Goal: Find specific page/section: Find specific page/section

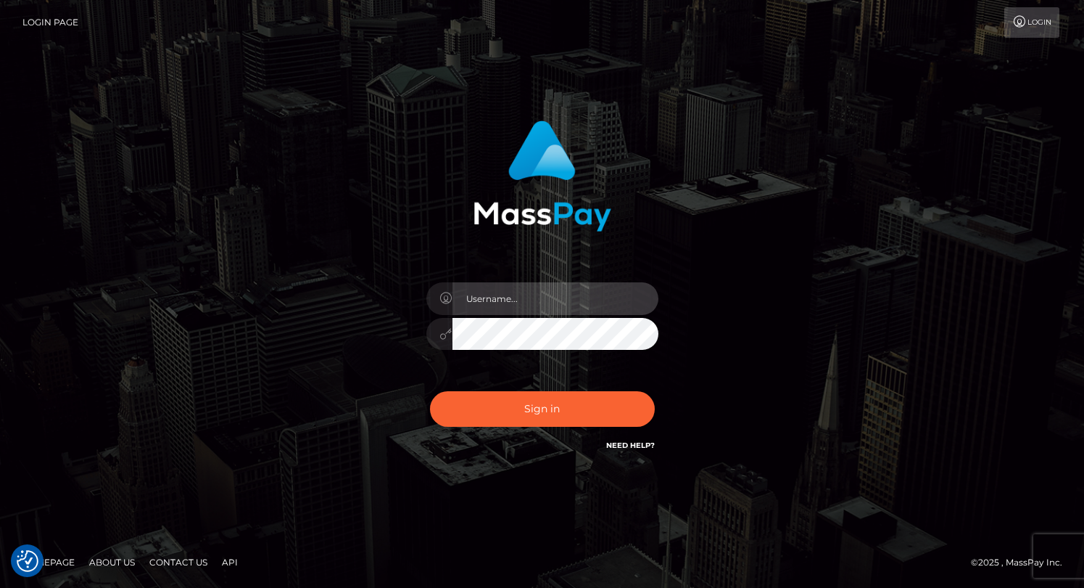
type input "grace.rush"
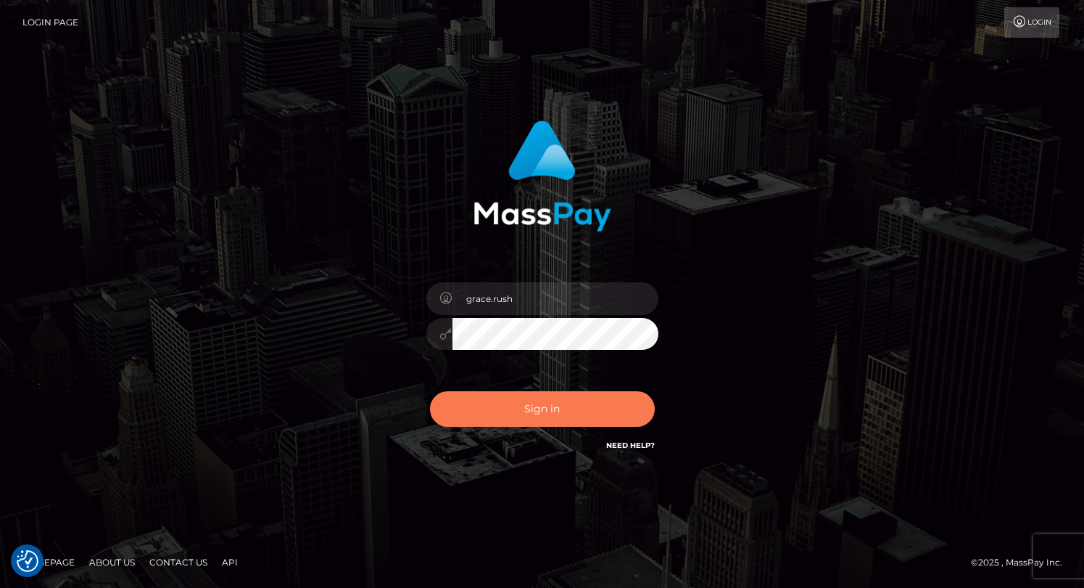
click at [481, 416] on button "Sign in" at bounding box center [542, 409] width 225 height 36
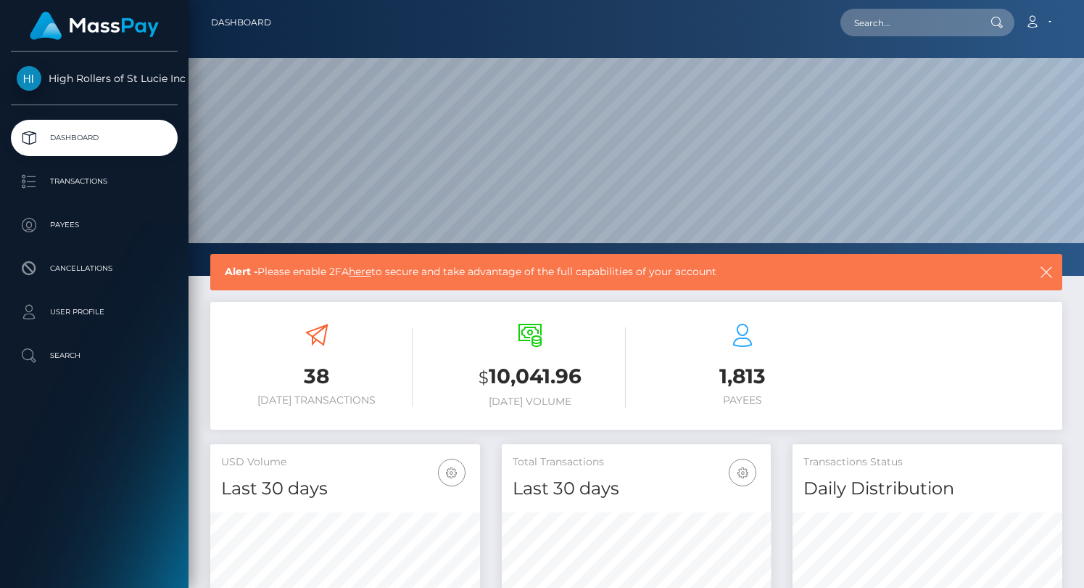
scroll to position [257, 270]
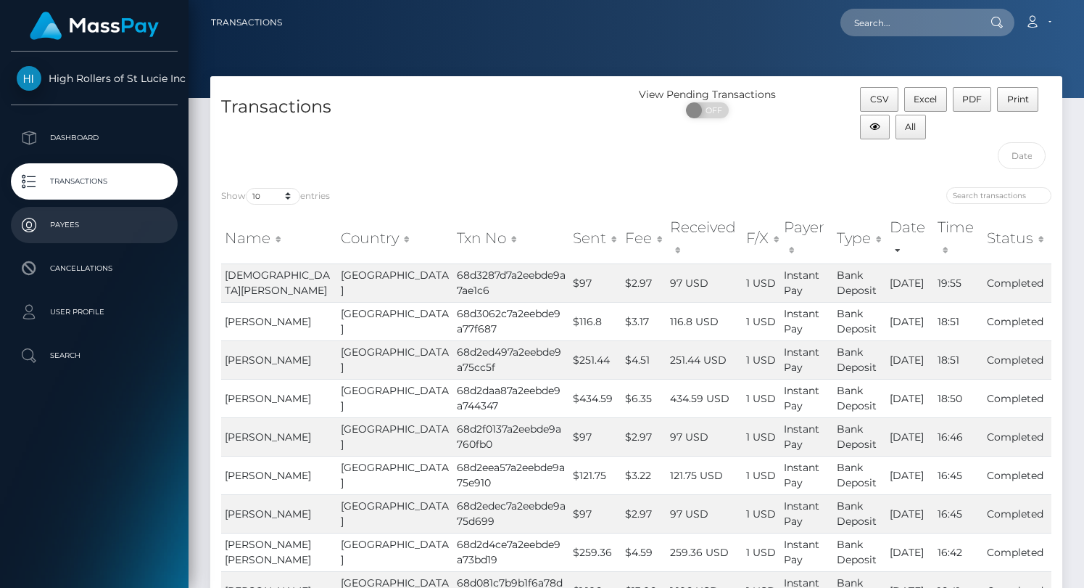
click at [95, 233] on p "Payees" at bounding box center [94, 225] width 155 height 22
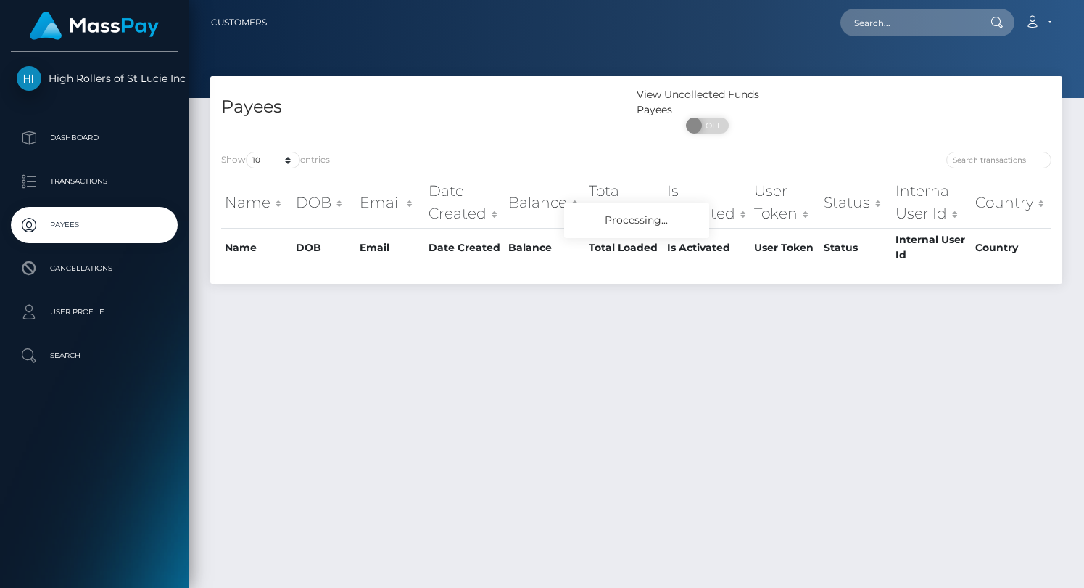
click at [279, 151] on div "Show 10 25 50 100 250 entries Name DOB Email Date Created Balance Total Loaded …" at bounding box center [636, 212] width 852 height 143
click at [275, 155] on select "10 25 50 100 250" at bounding box center [273, 160] width 54 height 17
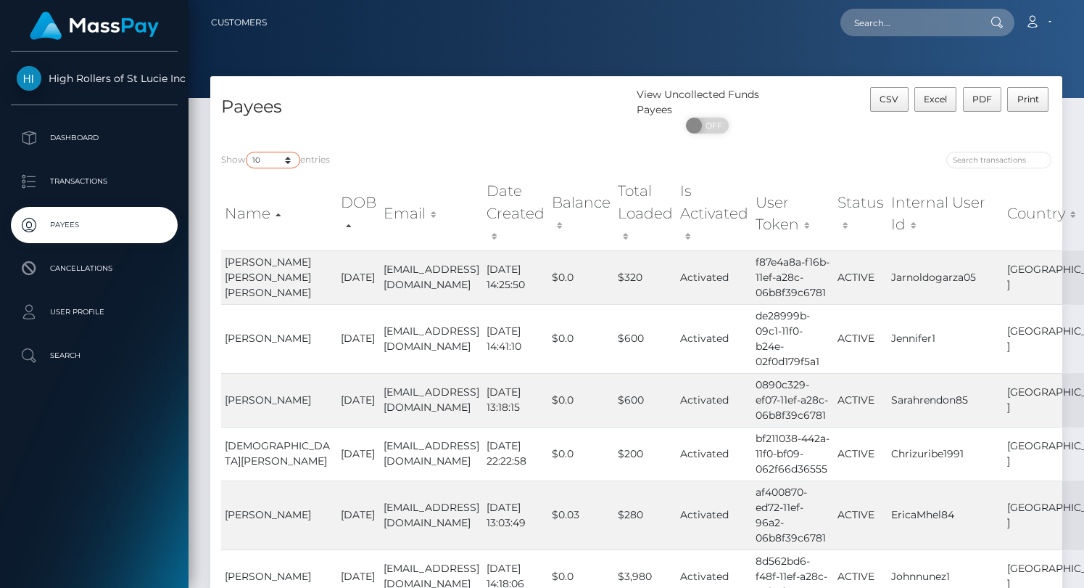
select select "250"
click at [247, 152] on select "10 25 50 100 250" at bounding box center [273, 160] width 54 height 17
click at [464, 147] on div "Show 10 25 50 100 250 entries Name DOB Email Date Created Balance Total Loaded …" at bounding box center [636, 532] width 852 height 782
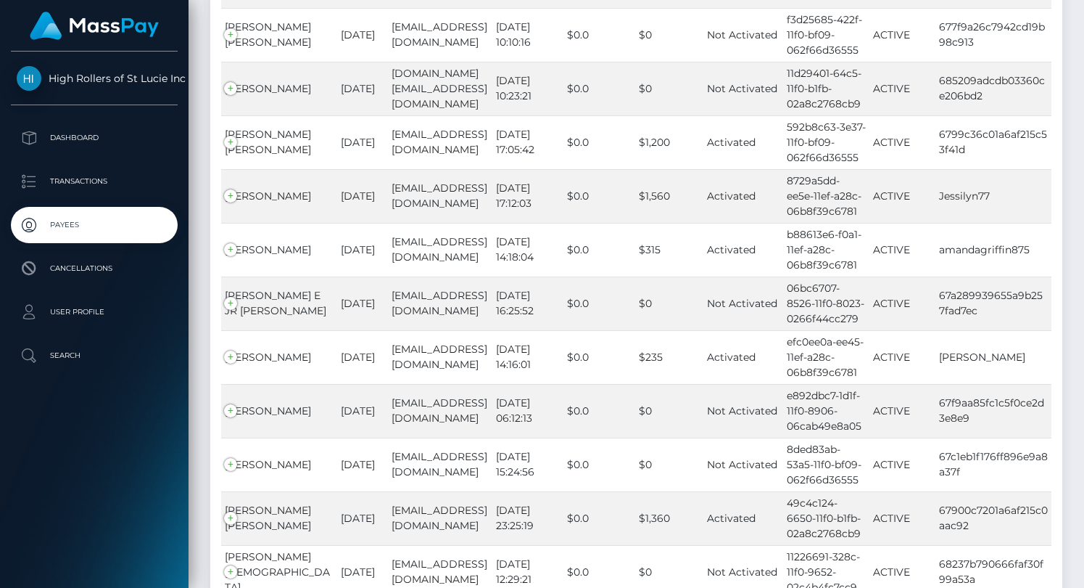
scroll to position [13334, 0]
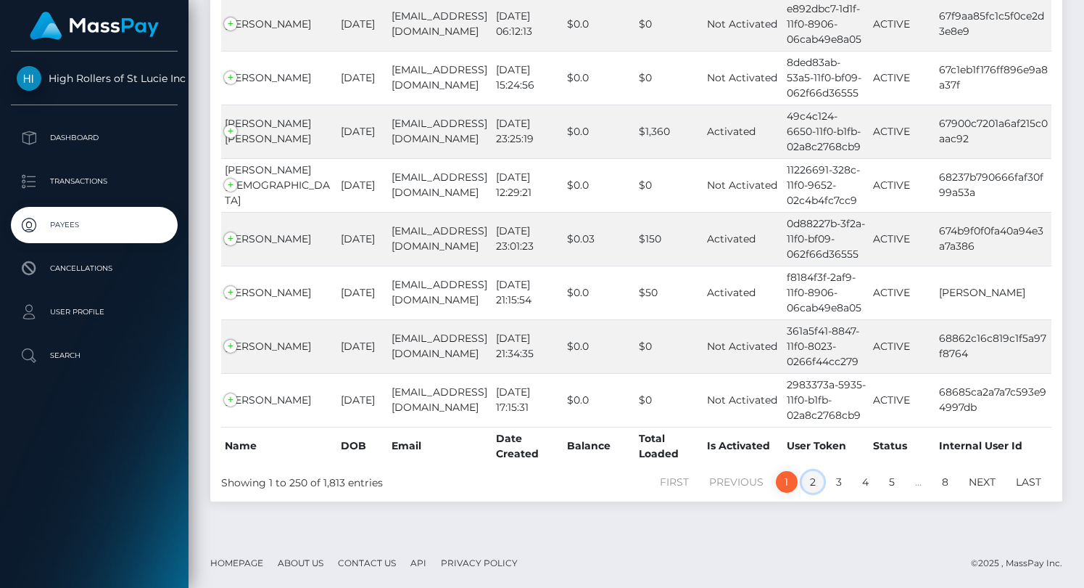
click at [814, 480] on link "2" at bounding box center [813, 482] width 22 height 22
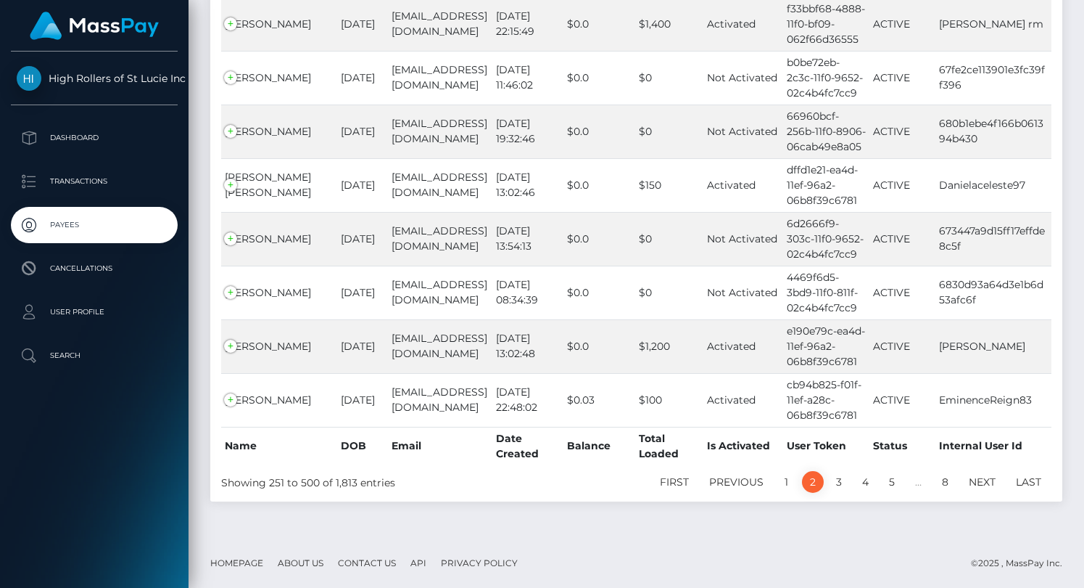
scroll to position [13273, 0]
click at [830, 482] on link "3" at bounding box center [839, 482] width 22 height 22
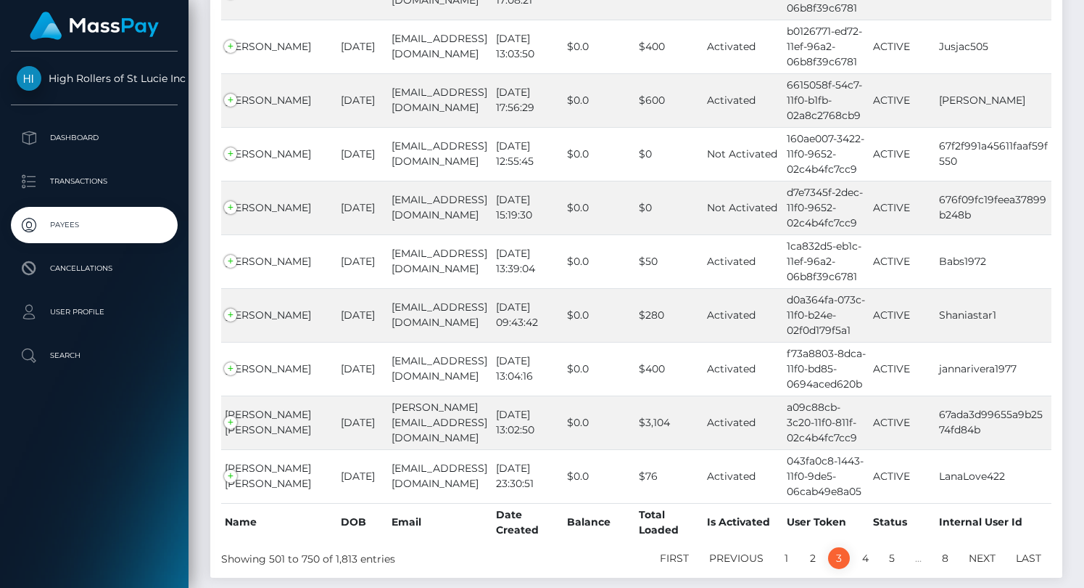
scroll to position [13221, 0]
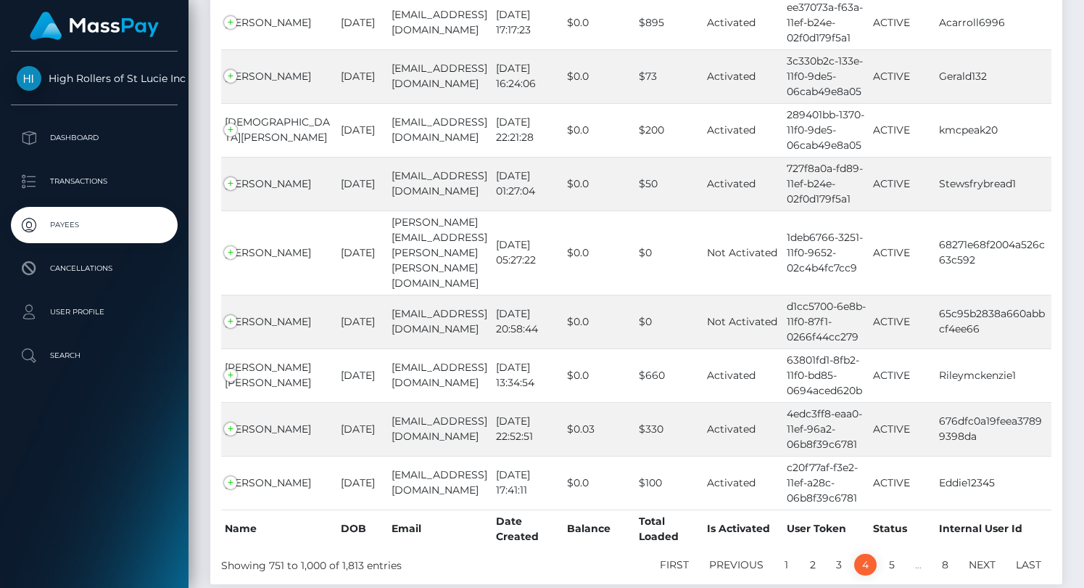
scroll to position [13236, 0]
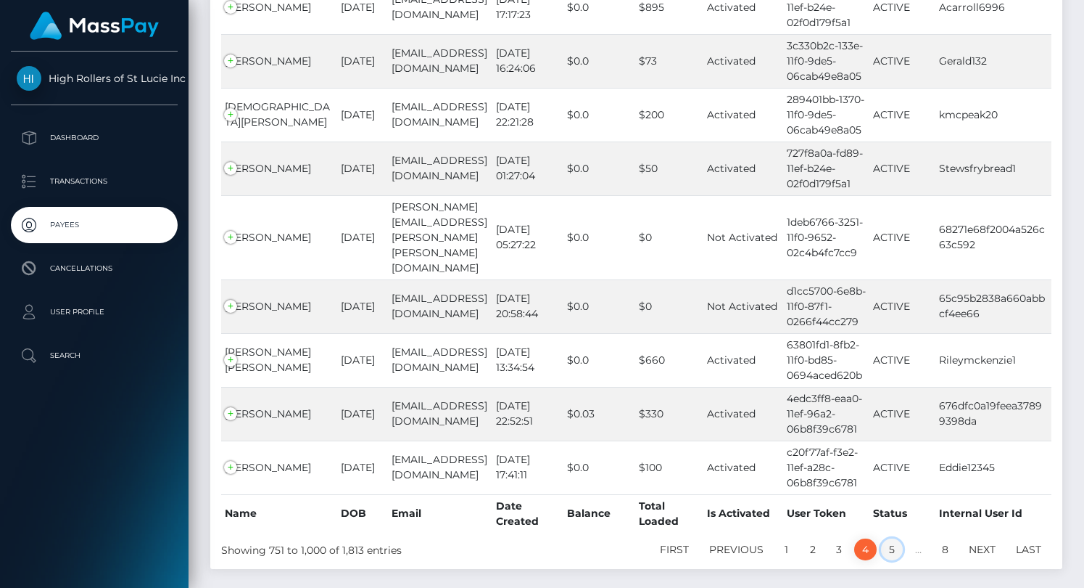
click at [891, 538] on link "5" at bounding box center [892, 549] width 22 height 22
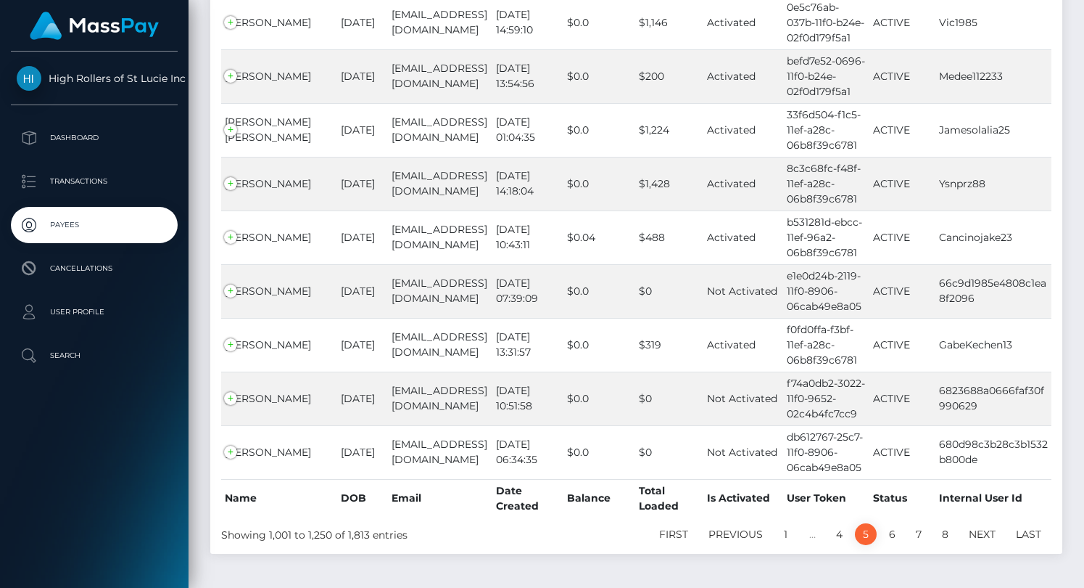
scroll to position [13282, 0]
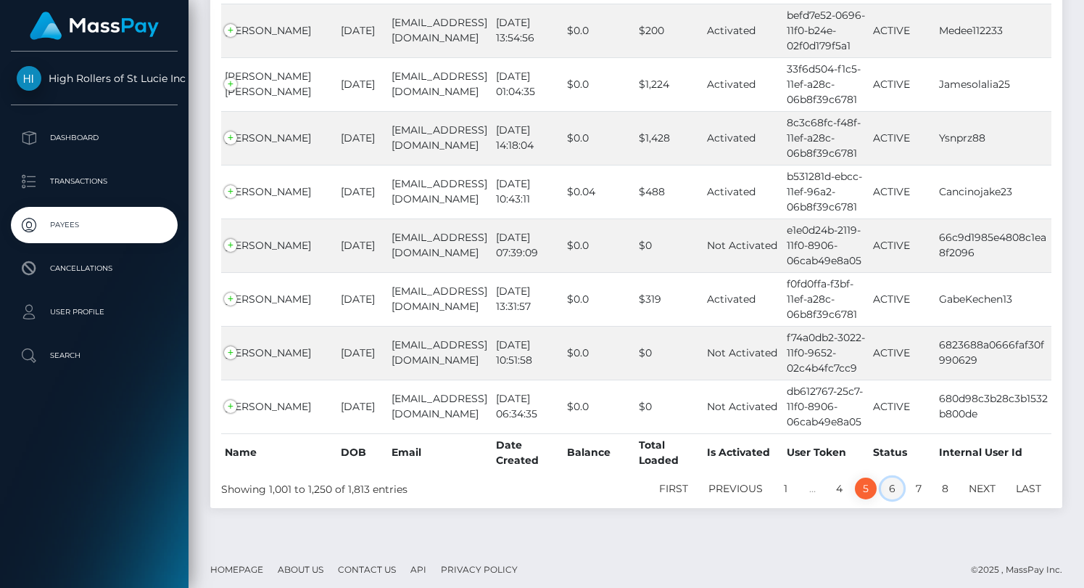
click at [892, 487] on link "6" at bounding box center [892, 488] width 22 height 22
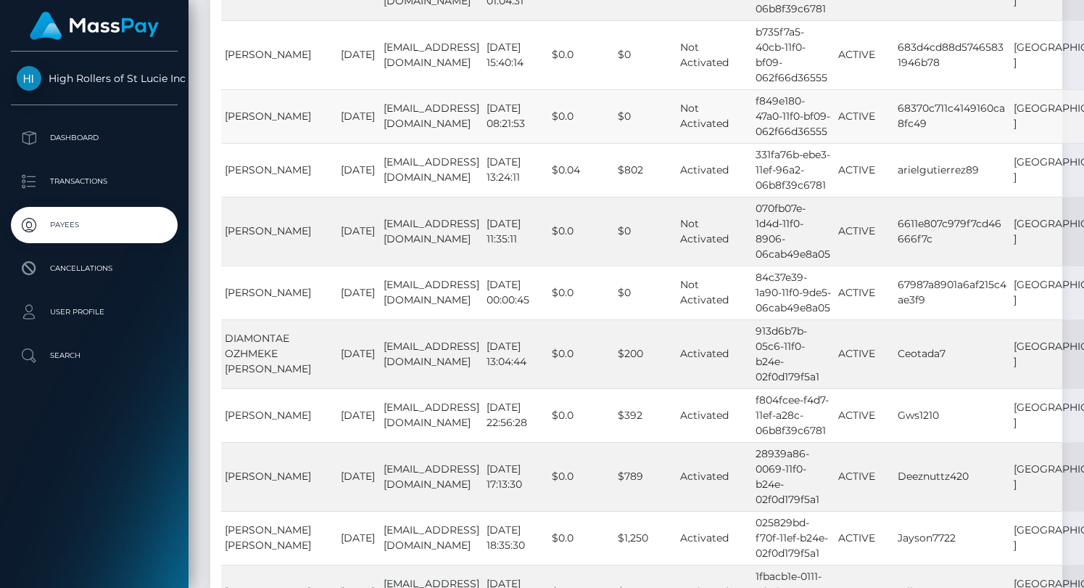
scroll to position [14827, 0]
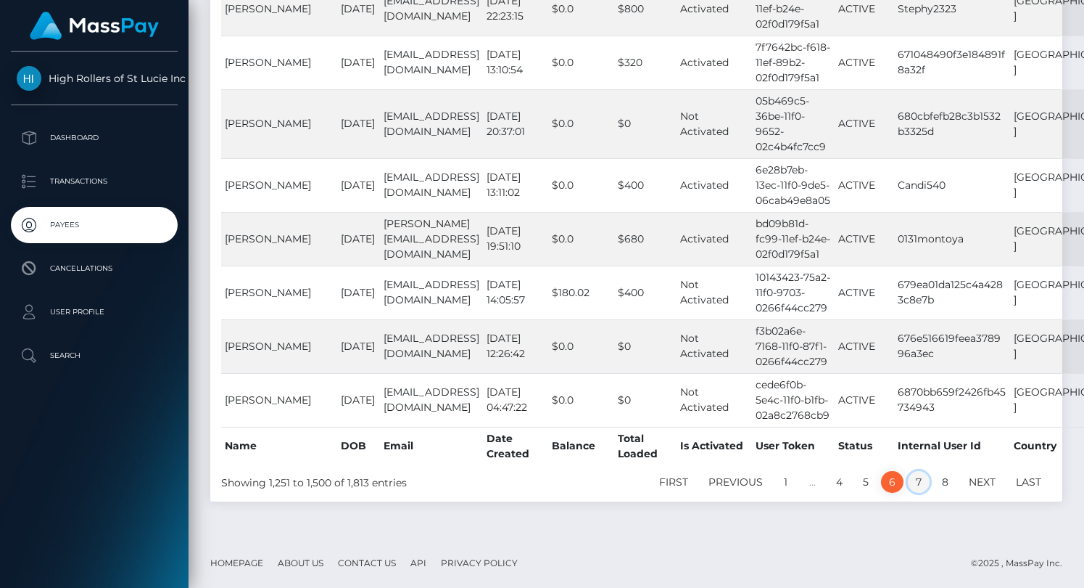
click at [920, 477] on link "7" at bounding box center [919, 482] width 22 height 22
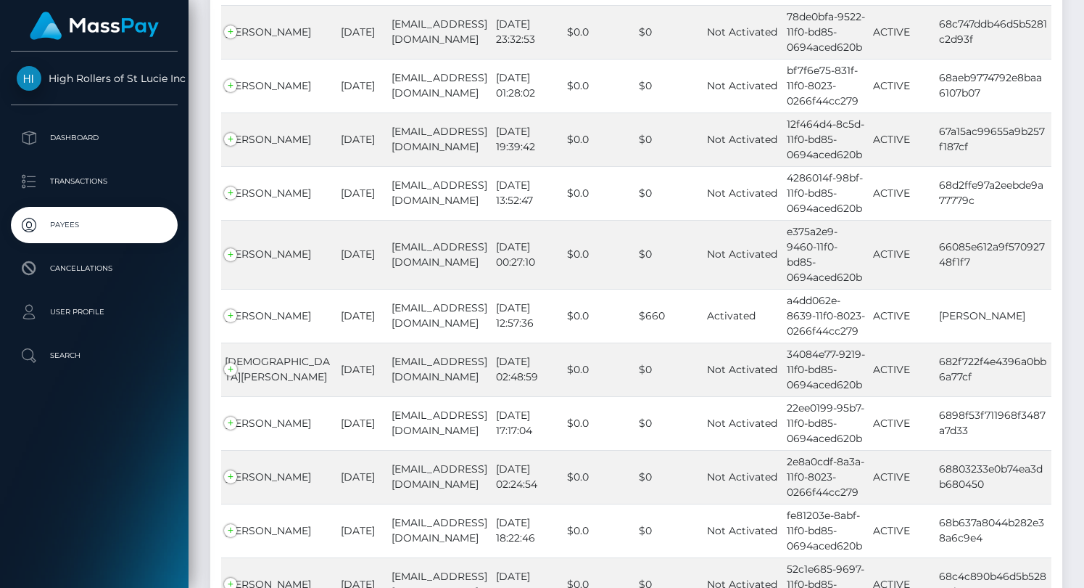
scroll to position [11225, 0]
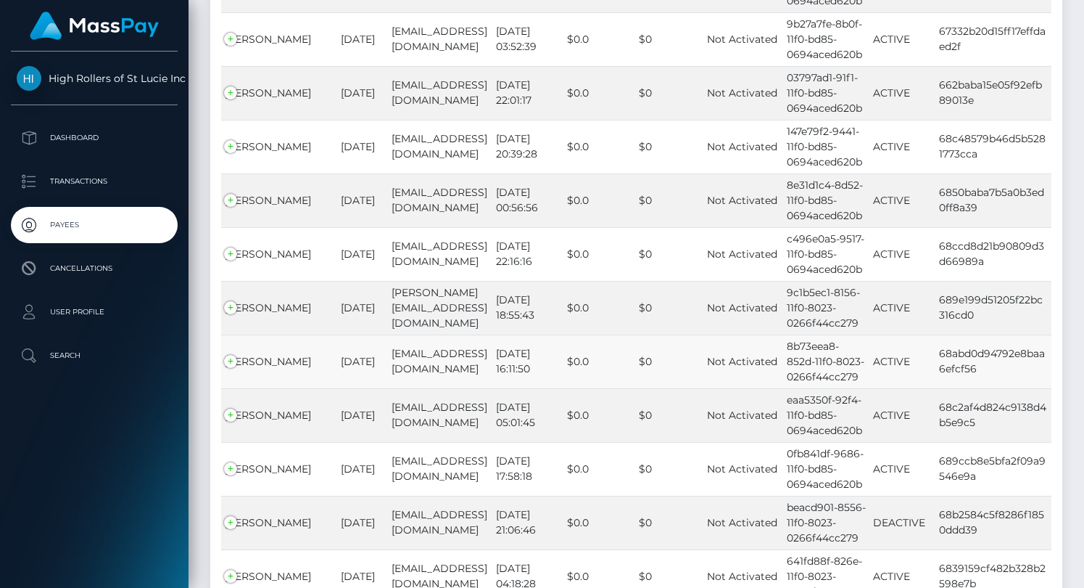
drag, startPoint x: 301, startPoint y: 295, endPoint x: 225, endPoint y: 294, distance: 76.2
click at [224, 334] on td "Luke Villarreal" at bounding box center [279, 361] width 116 height 54
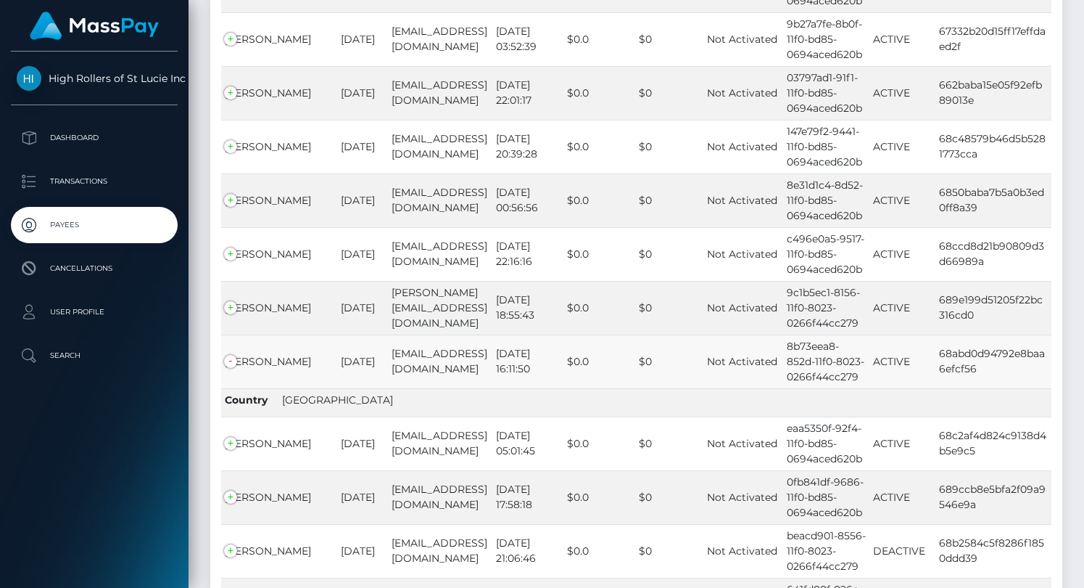
copy td "Luke Villarreal"
click at [963, 334] on td "68abd0d94792e8baa6efcf56" at bounding box center [994, 361] width 116 height 54
copy tr "68abd0d94792e8baa6efcf56 United States"
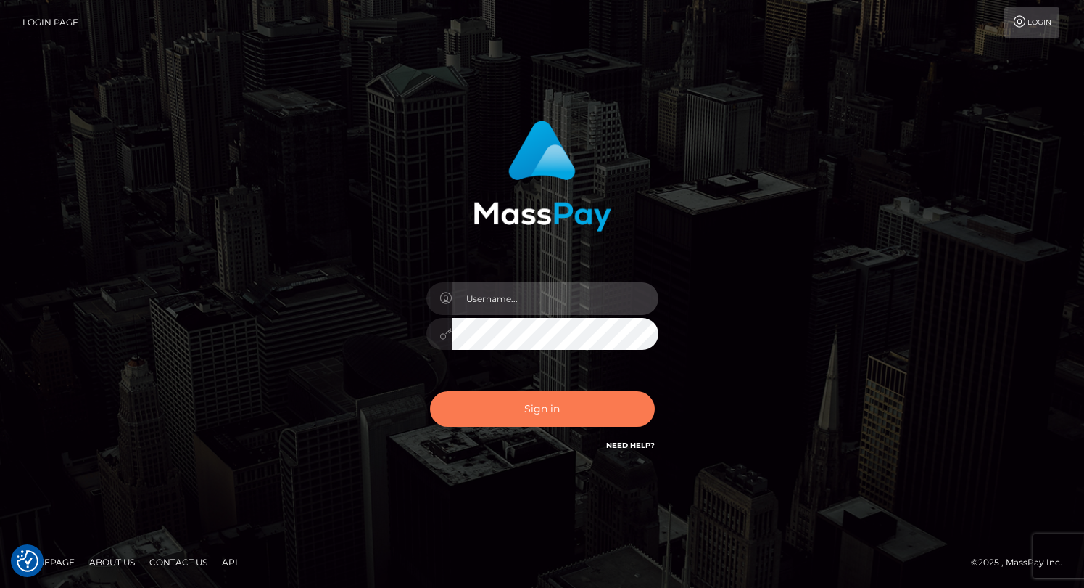
type input "grace.rush"
click at [508, 413] on button "Sign in" at bounding box center [542, 409] width 225 height 36
click at [506, 403] on button "Sign in" at bounding box center [542, 409] width 225 height 36
type input "grace.rush"
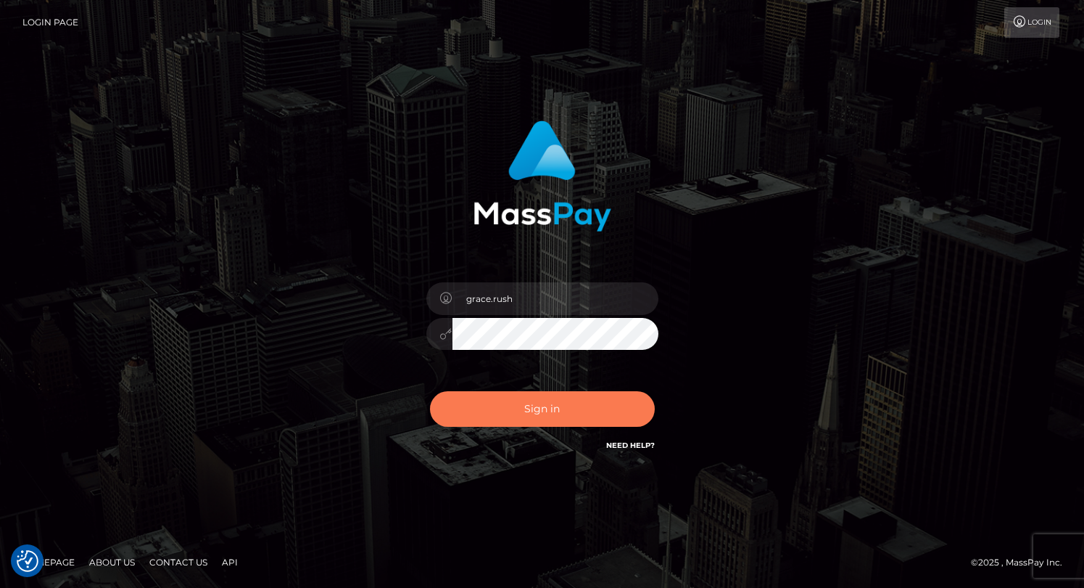
click at [474, 391] on button "Sign in" at bounding box center [542, 409] width 225 height 36
type input "grace.rush"
click at [522, 411] on button "Sign in" at bounding box center [542, 409] width 225 height 36
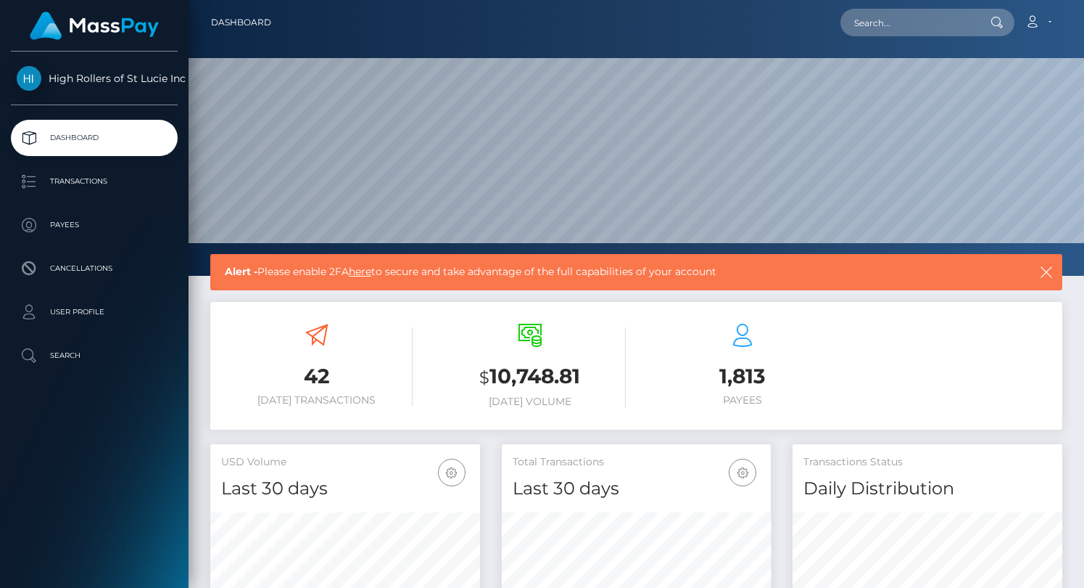
scroll to position [257, 270]
click at [73, 220] on p "Payees" at bounding box center [94, 225] width 155 height 22
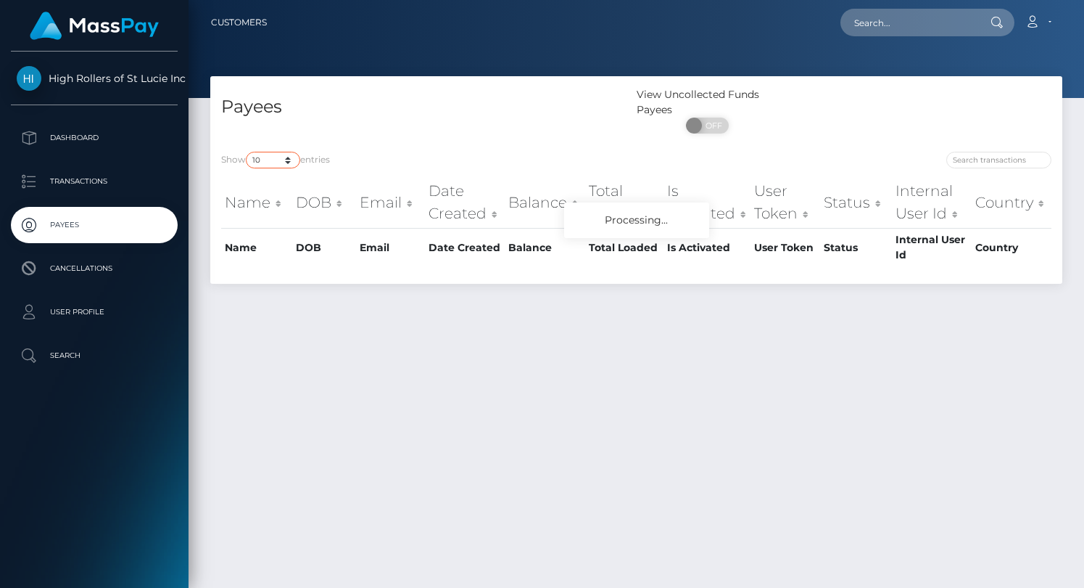
click at [268, 161] on select "10 25 50 100 250" at bounding box center [273, 160] width 54 height 17
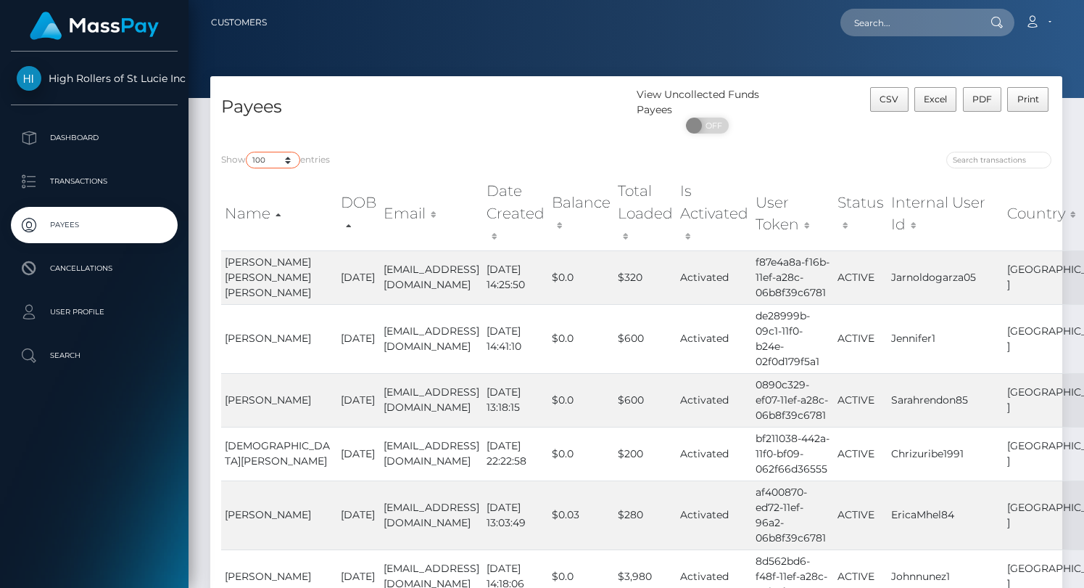
click at [247, 152] on select "10 25 50 100 250" at bounding box center [273, 160] width 54 height 17
click at [279, 147] on div "Show 10 25 50 100 250 entries Name DOB Email Date Created Balance Total Loaded …" at bounding box center [636, 532] width 852 height 782
click at [279, 155] on select "10 25 50 100 250" at bounding box center [273, 160] width 54 height 17
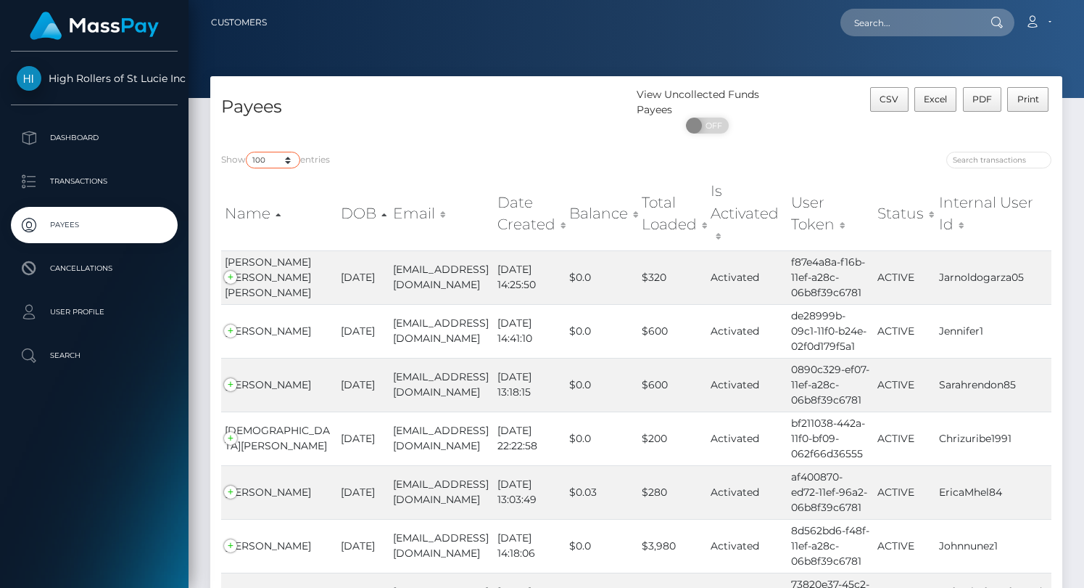
select select "250"
click at [247, 152] on select "10 25 50 100 250" at bounding box center [273, 160] width 54 height 17
click at [362, 157] on div "Show 10 25 50 100 250 entries" at bounding box center [423, 162] width 405 height 20
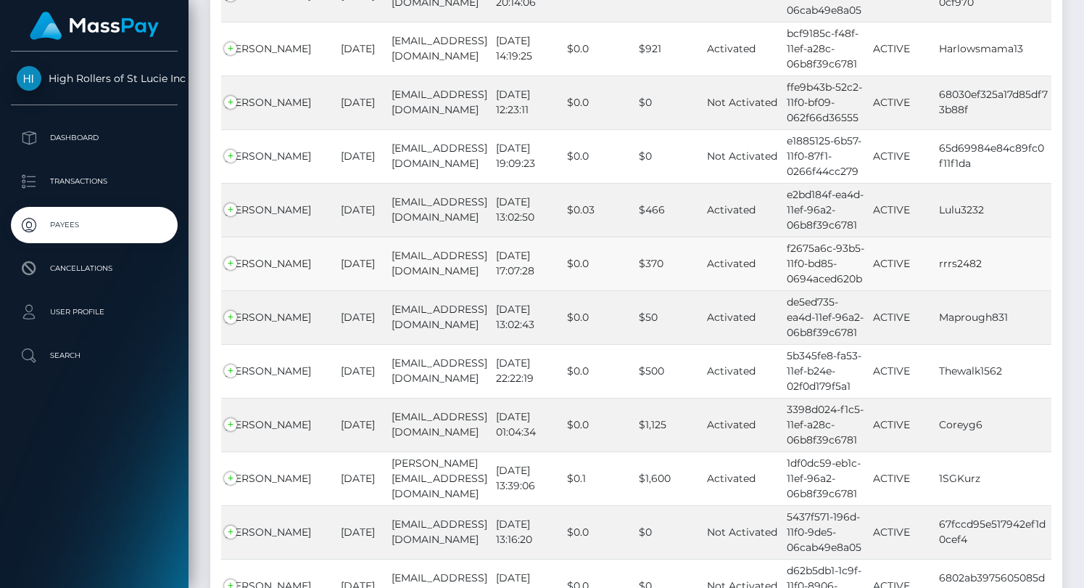
drag, startPoint x: 376, startPoint y: 286, endPoint x: 400, endPoint y: 313, distance: 36.5
click at [400, 290] on tr "[PERSON_NAME] [DATE] [EMAIL_ADDRESS][DOMAIN_NAME] [DATE] 17:07:28 $0.0 $370 Act…" at bounding box center [636, 263] width 831 height 54
